Goal: Find specific page/section: Find specific page/section

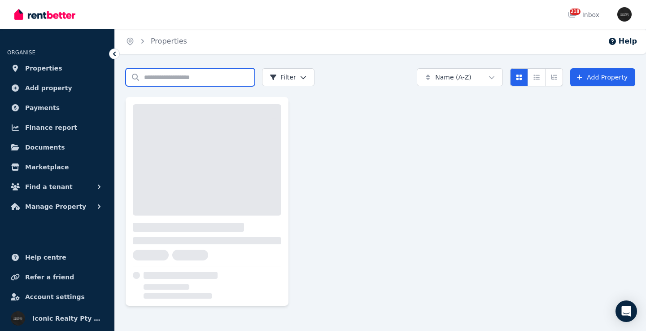
click at [166, 77] on input "Search properties" at bounding box center [190, 77] width 129 height 18
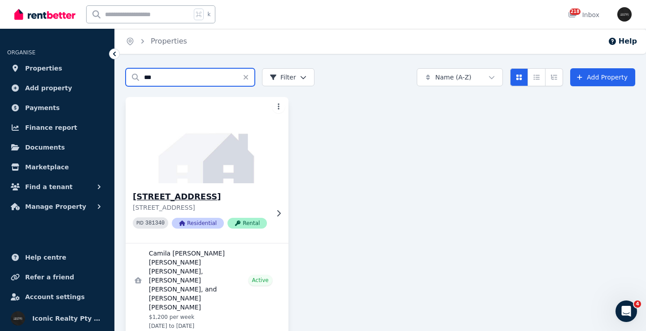
type input "***"
click at [171, 162] on img at bounding box center [207, 140] width 171 height 91
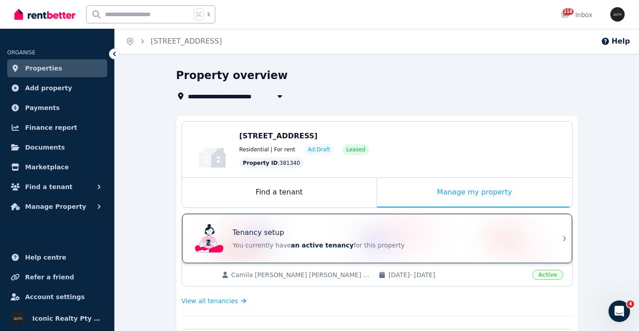
click at [382, 223] on div "Tenancy setup You currently have an active tenancy for this property" at bounding box center [368, 238] width 355 height 36
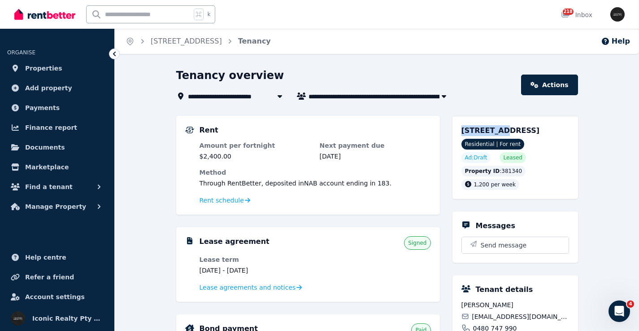
drag, startPoint x: 467, startPoint y: 128, endPoint x: 497, endPoint y: 129, distance: 30.0
click at [497, 129] on div "[STREET_ADDRESS] Residential | For rent Ad: Draft Leased Property ID : 381340 1…" at bounding box center [515, 157] width 126 height 83
click at [504, 136] on div "[STREET_ADDRESS]" at bounding box center [515, 130] width 108 height 11
drag, startPoint x: 470, startPoint y: 130, endPoint x: 544, endPoint y: 130, distance: 73.5
click at [544, 130] on div "[STREET_ADDRESS] Residential | For rent Ad: Draft Leased Property ID : 381340 1…" at bounding box center [515, 157] width 126 height 83
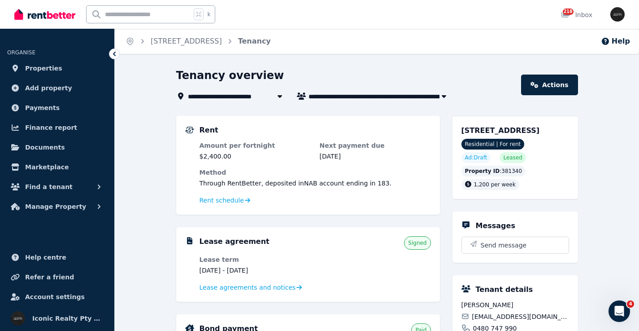
copy span "[STREET_ADDRESS]"
